Goal: Task Accomplishment & Management: Use online tool/utility

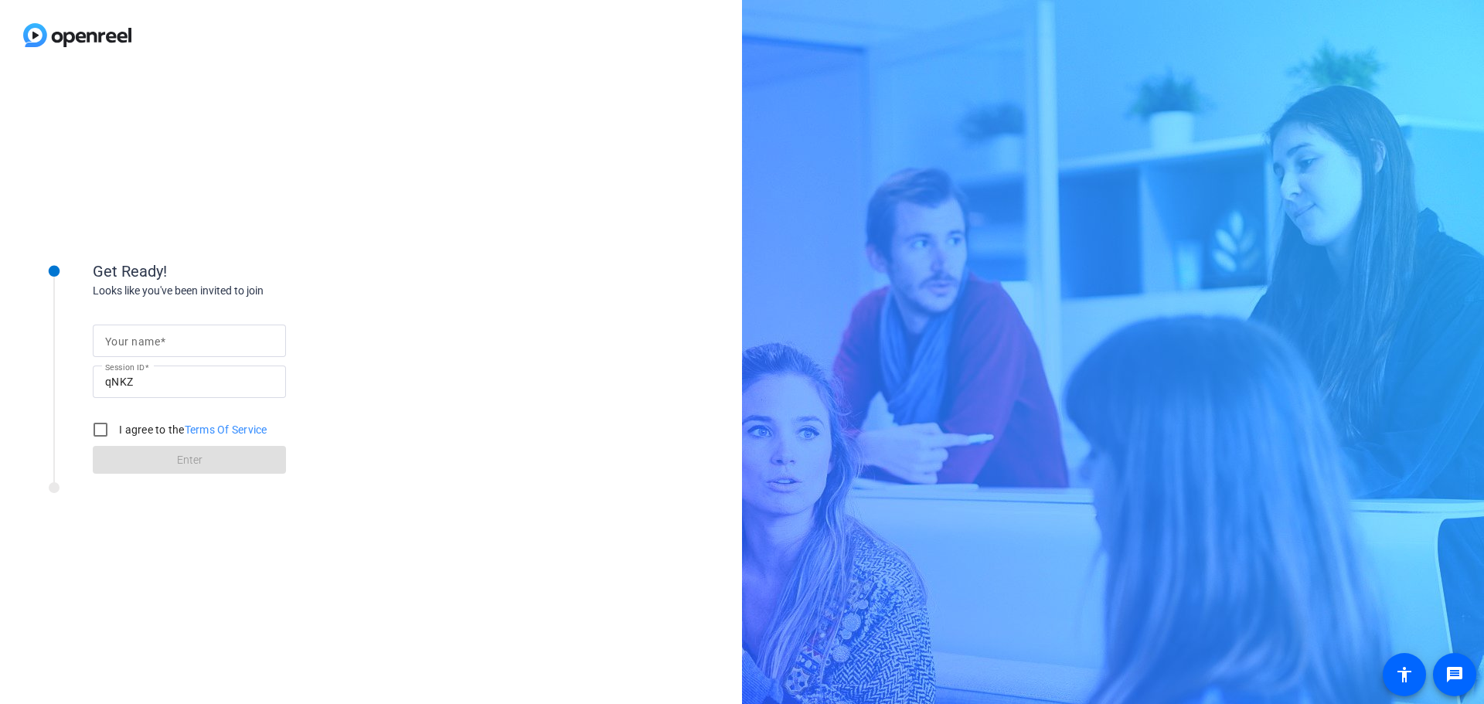
click at [169, 343] on input "Your name" at bounding box center [189, 341] width 168 height 19
click at [200, 158] on div "Get Ready! Looks like you've been invited to join Your name Session ID qNKZ I a…" at bounding box center [371, 387] width 742 height 634
click at [160, 341] on span at bounding box center [162, 341] width 5 height 12
click at [160, 341] on input "Your name" at bounding box center [189, 341] width 168 height 19
type input "Caleb"
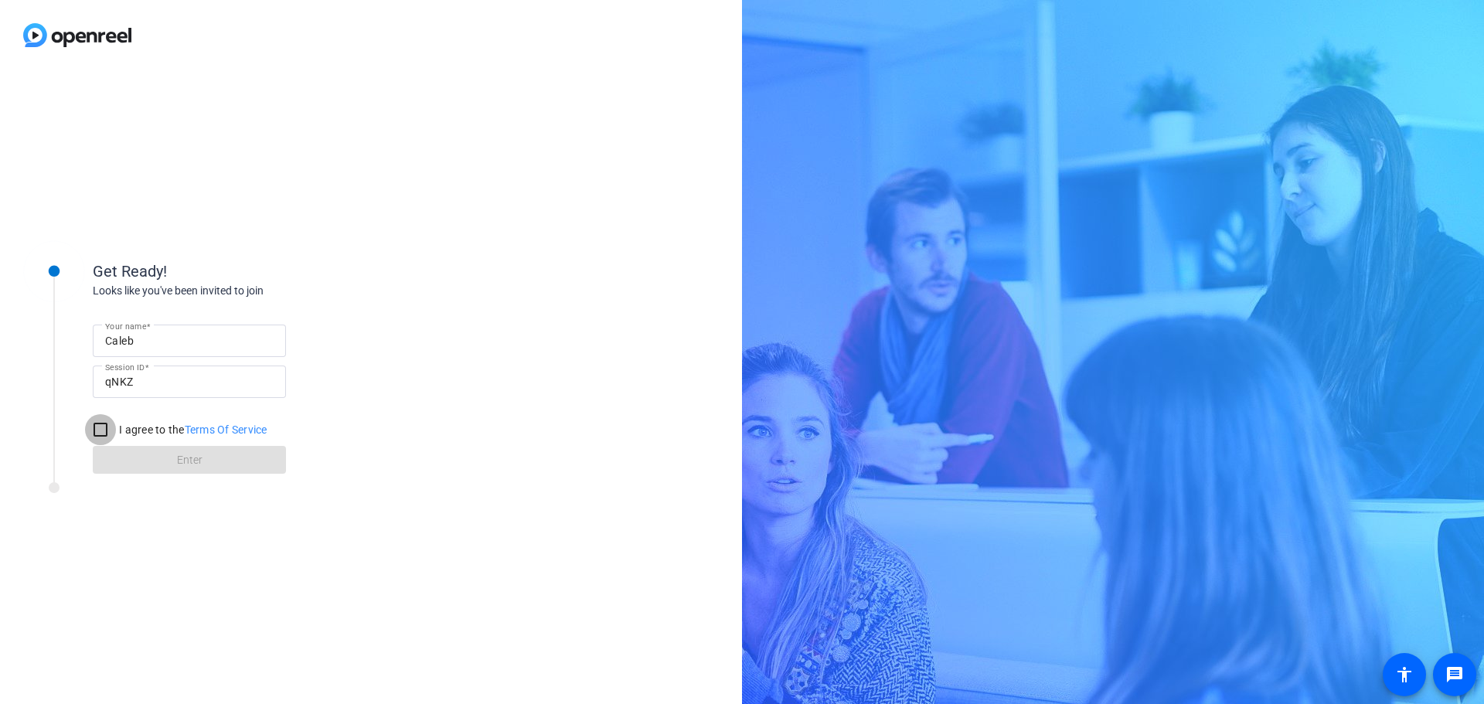
click at [101, 428] on input "I agree to the Terms Of Service" at bounding box center [100, 429] width 31 height 31
checkbox input "true"
click at [182, 348] on input "Caleb" at bounding box center [189, 341] width 168 height 19
type input "Caleb PC"
click at [200, 457] on span "Enter" at bounding box center [190, 460] width 26 height 16
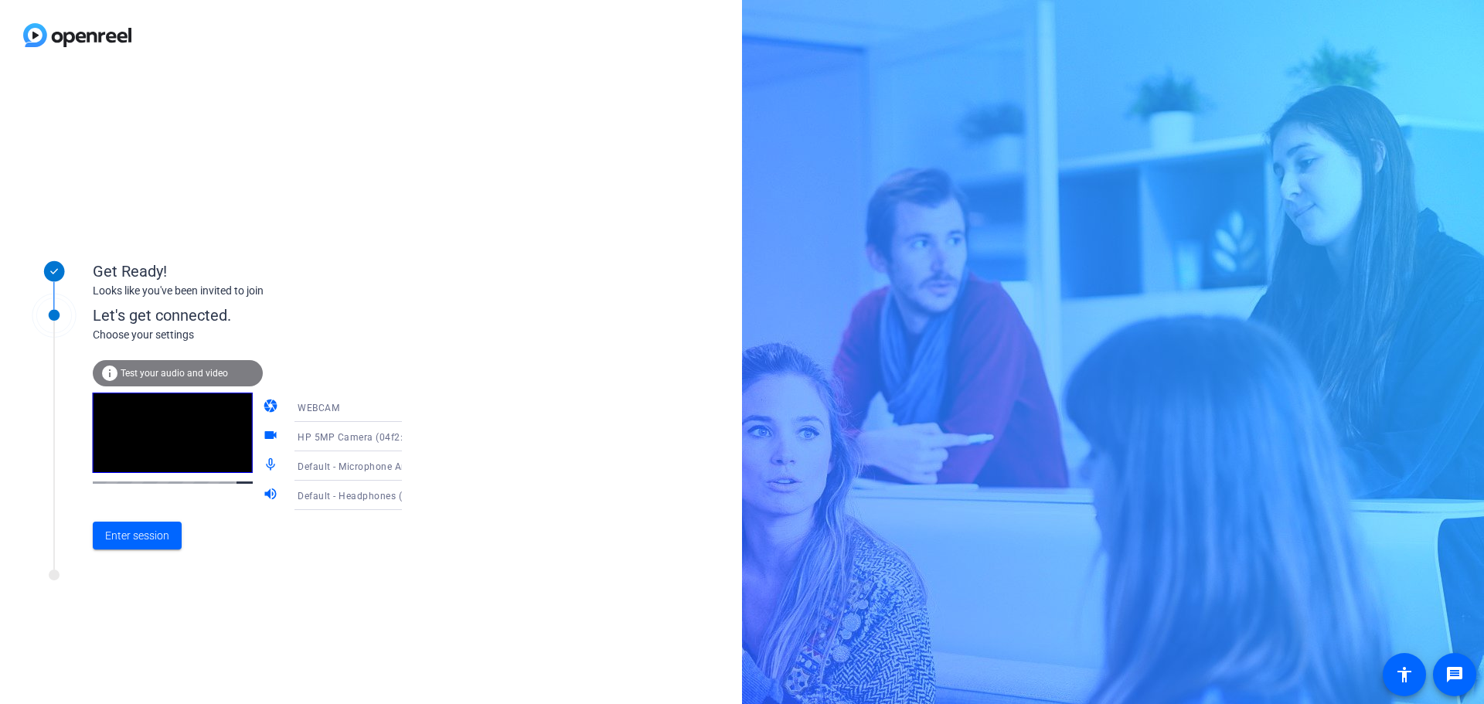
click at [408, 434] on icon at bounding box center [417, 436] width 19 height 19
click at [389, 434] on div at bounding box center [742, 352] width 1484 height 704
click at [408, 471] on icon at bounding box center [417, 466] width 19 height 19
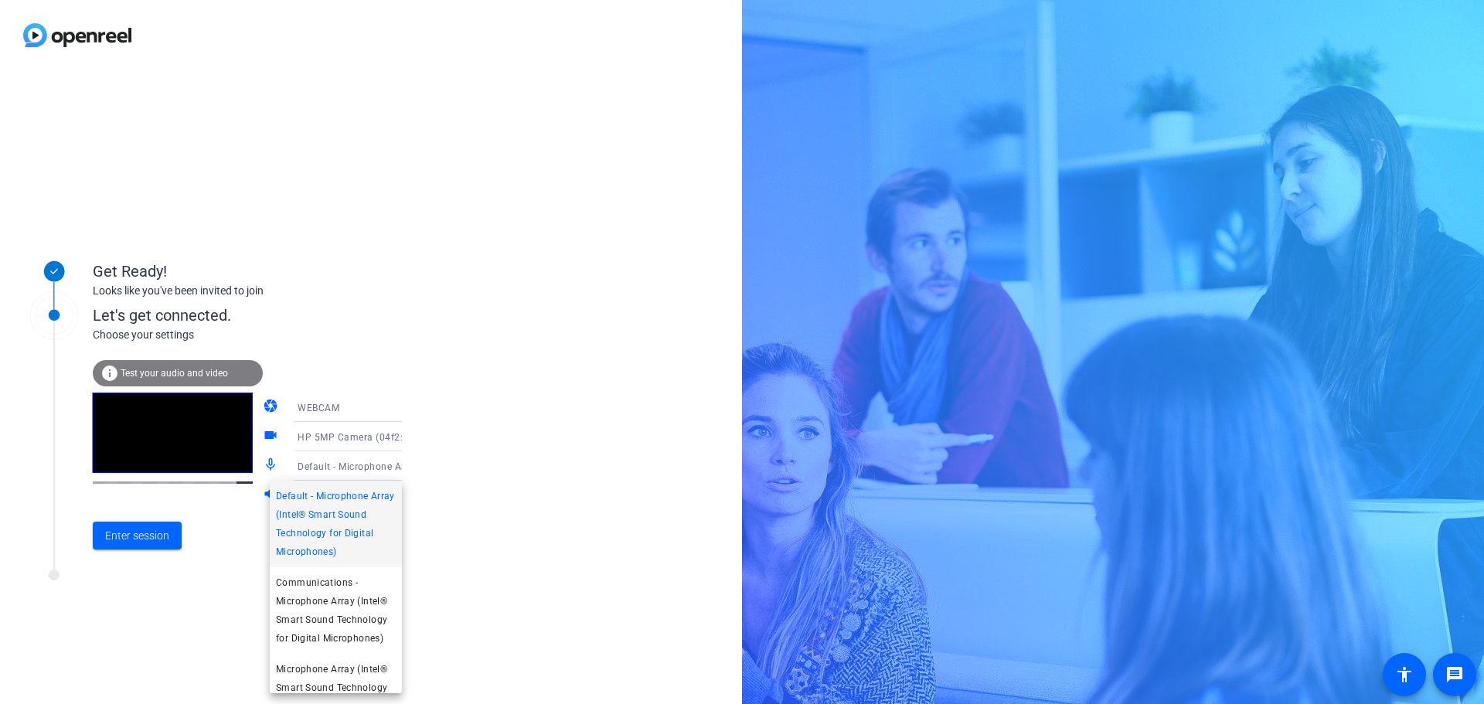
click at [380, 466] on div at bounding box center [742, 352] width 1484 height 704
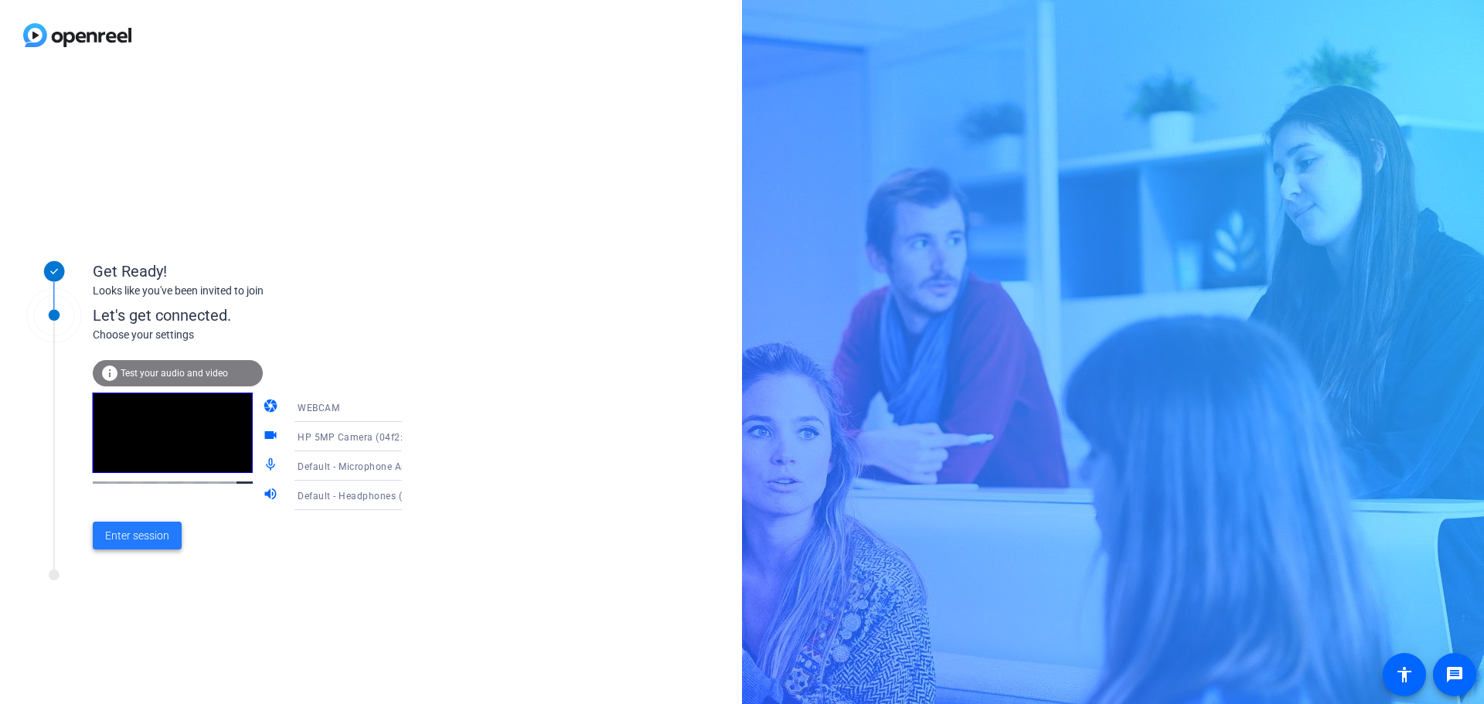
click at [128, 533] on span "Enter session" at bounding box center [137, 536] width 64 height 16
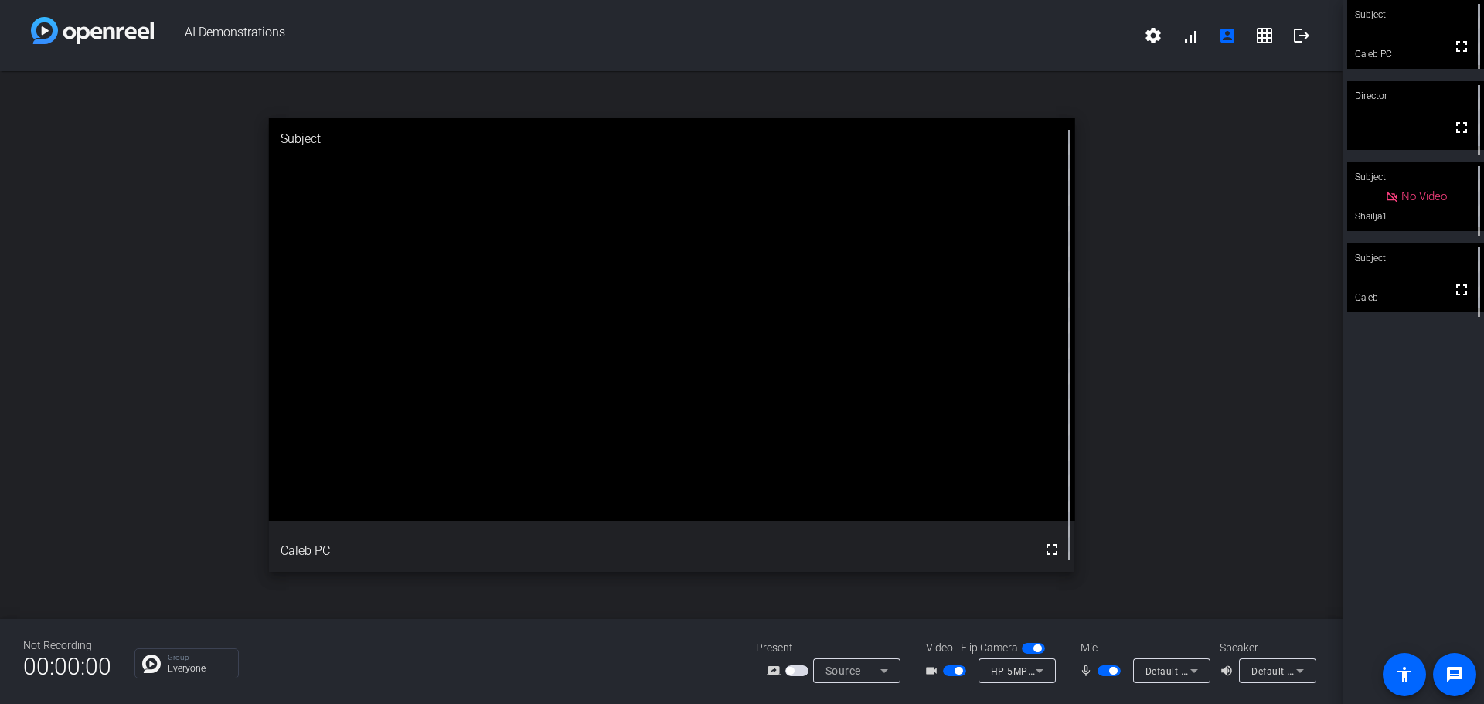
click at [961, 668] on span "button" at bounding box center [958, 671] width 8 height 8
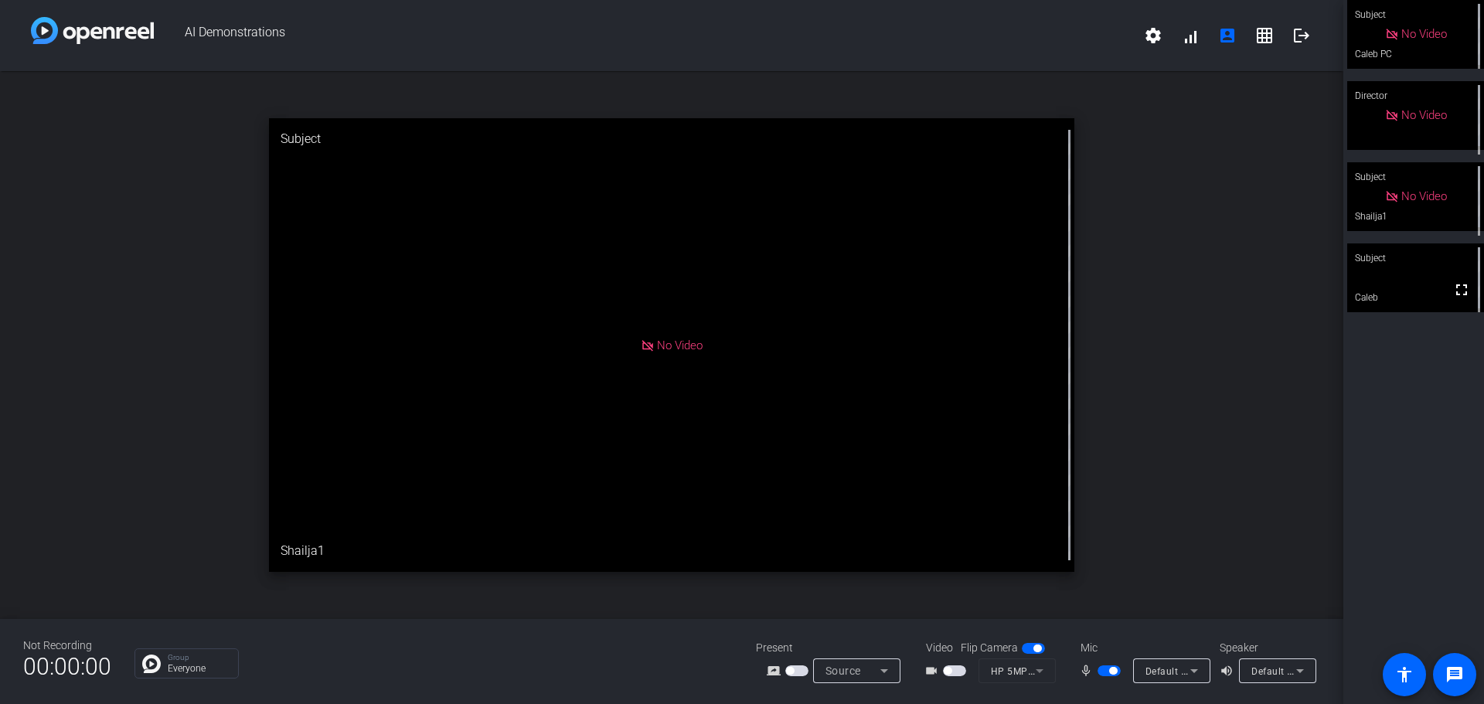
click at [1114, 671] on span "button" at bounding box center [1113, 671] width 8 height 8
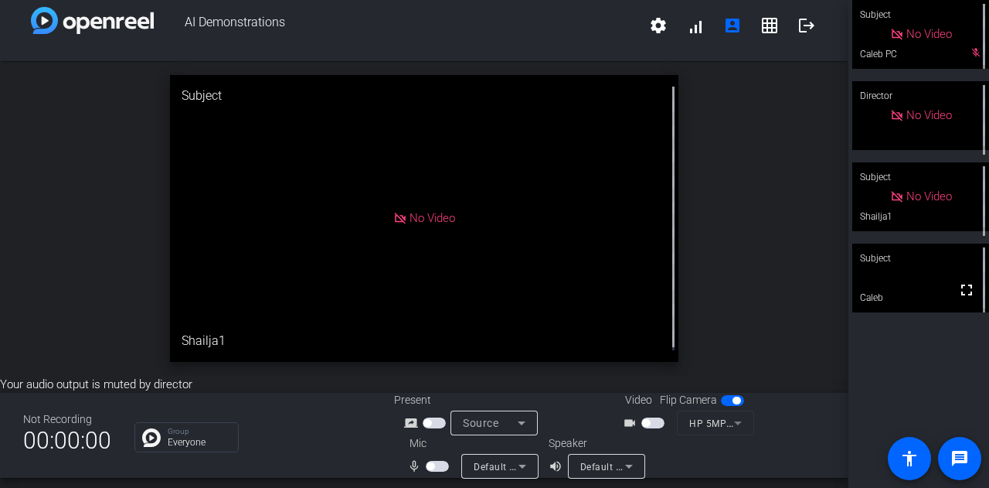
scroll to position [18, 0]
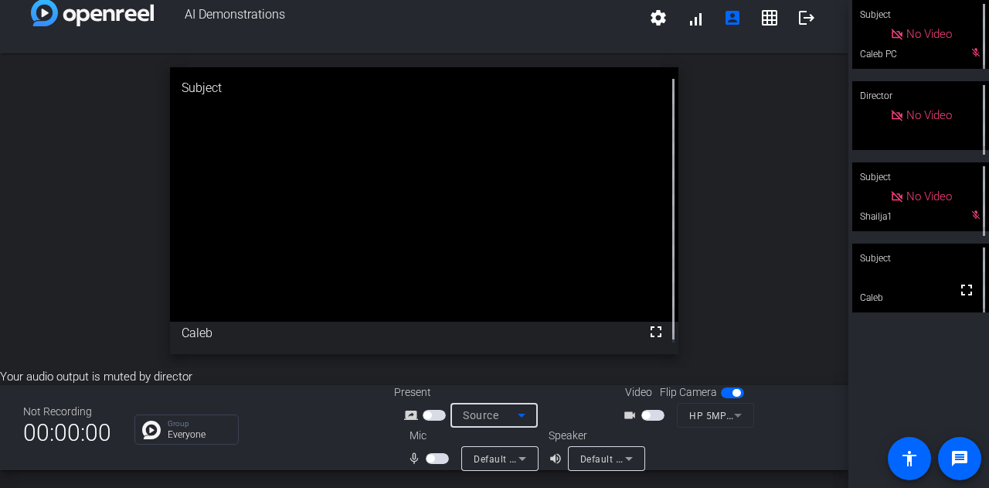
click at [515, 415] on icon at bounding box center [521, 415] width 19 height 19
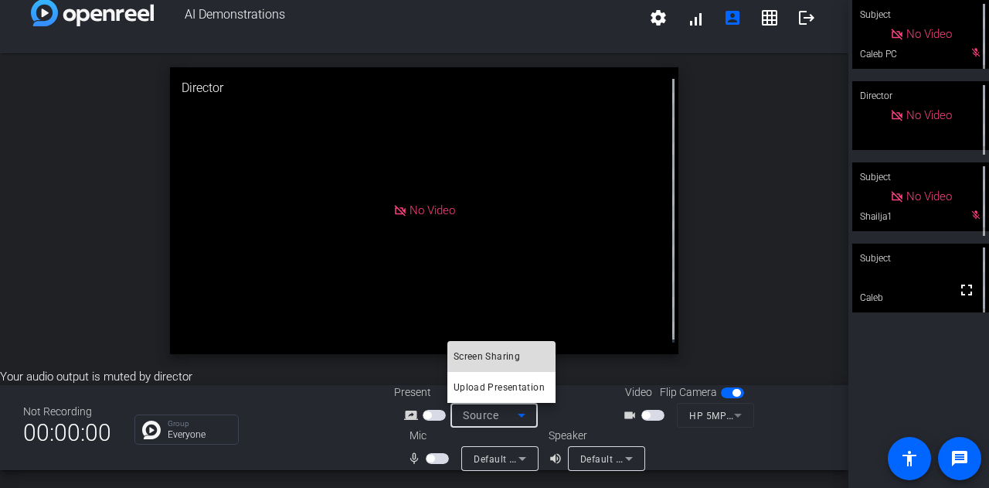
click at [512, 357] on span "Screen Sharing" at bounding box center [487, 356] width 66 height 19
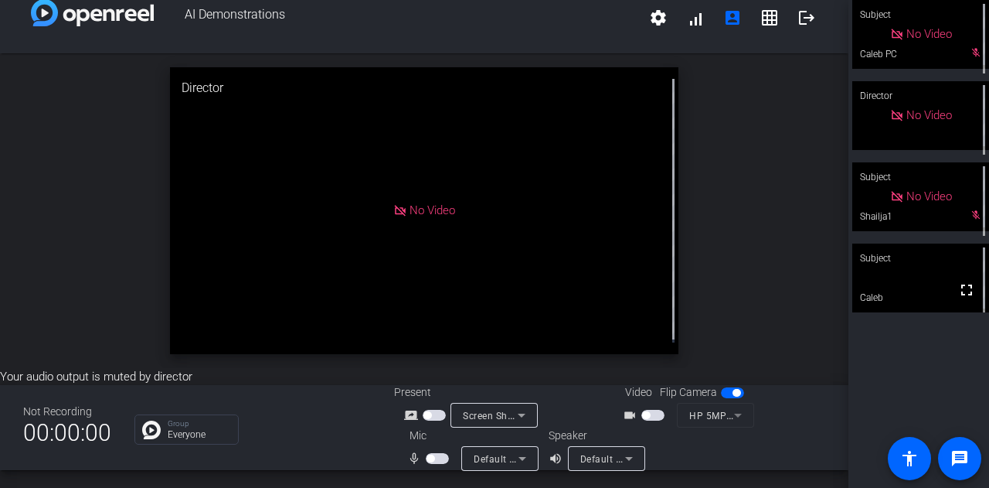
click at [430, 416] on span "button" at bounding box center [434, 415] width 23 height 11
click at [958, 49] on mat-icon "fullscreen" at bounding box center [967, 46] width 19 height 19
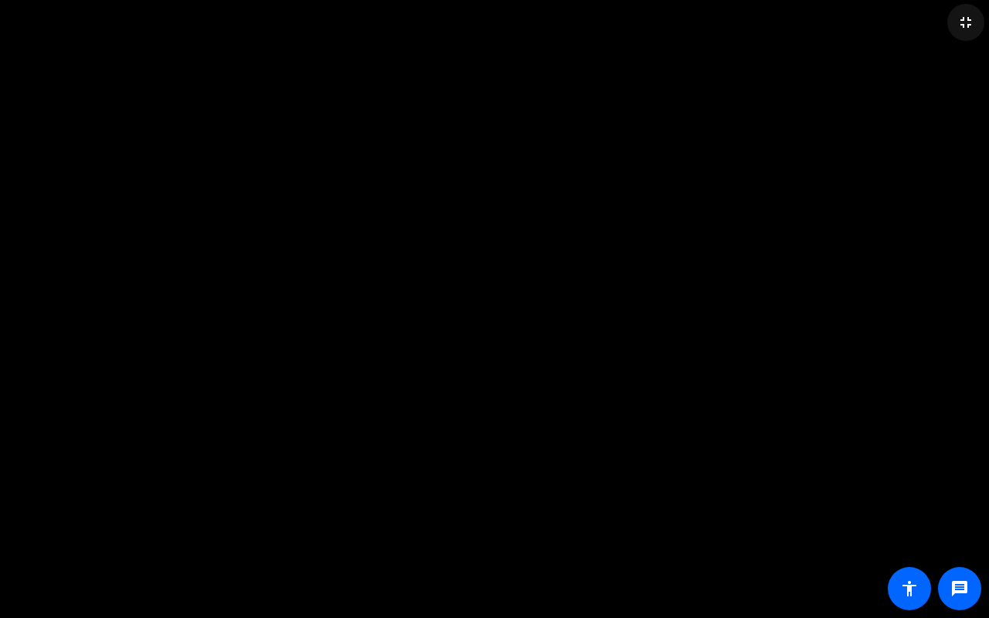
click at [966, 24] on mat-icon "fullscreen_exit" at bounding box center [966, 22] width 19 height 19
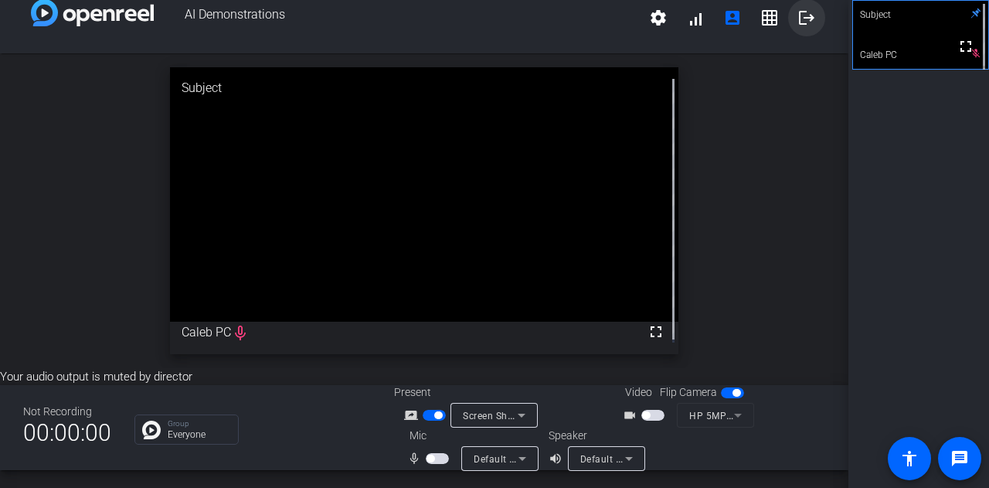
click at [798, 15] on mat-icon "logout" at bounding box center [807, 18] width 19 height 19
